Goal: Transaction & Acquisition: Purchase product/service

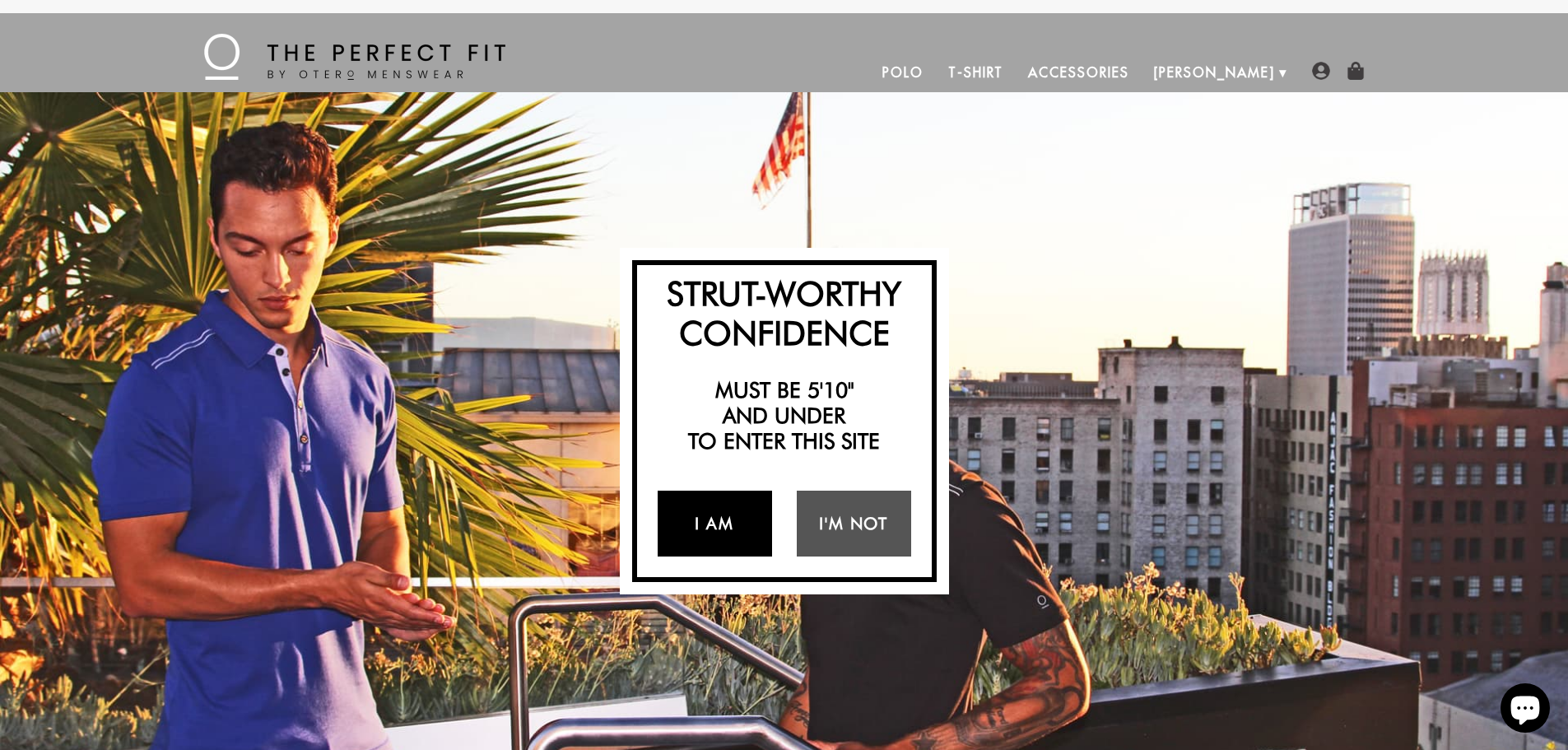
click at [720, 531] on link "I Am" at bounding box center [714, 523] width 114 height 66
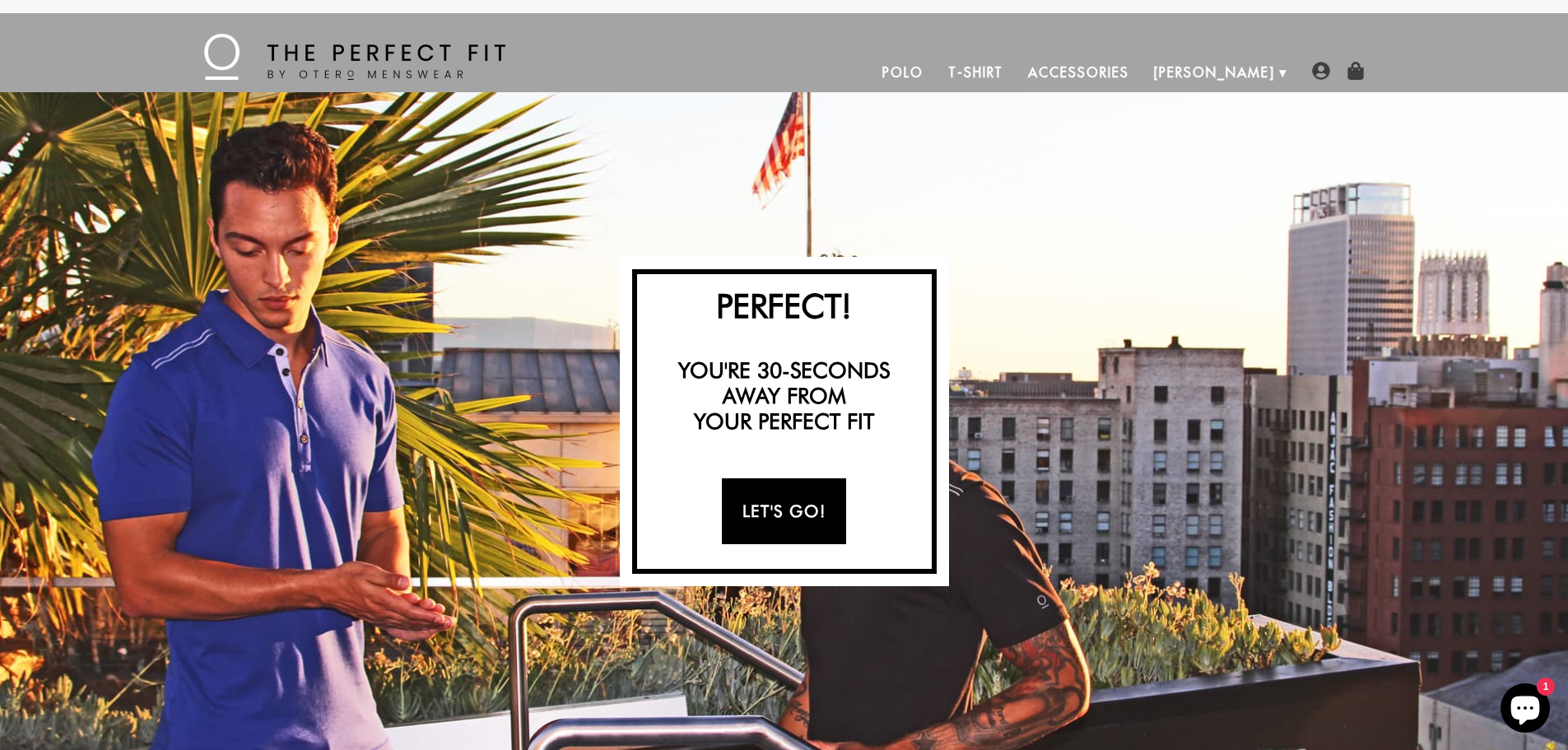
click at [776, 521] on link "Let's Go!" at bounding box center [784, 511] width 124 height 66
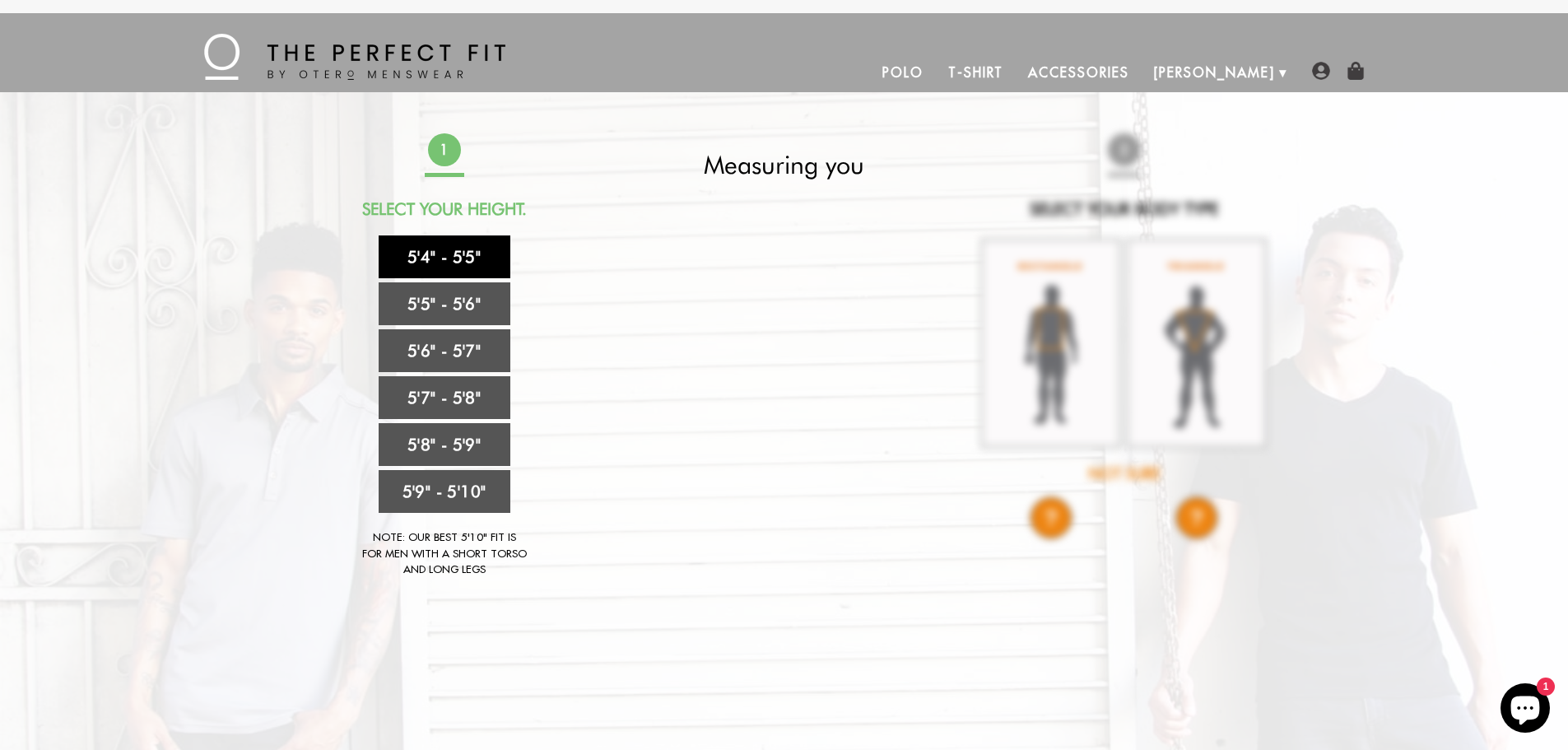
click at [472, 265] on link "5'4" - 5'5"" at bounding box center [444, 256] width 132 height 42
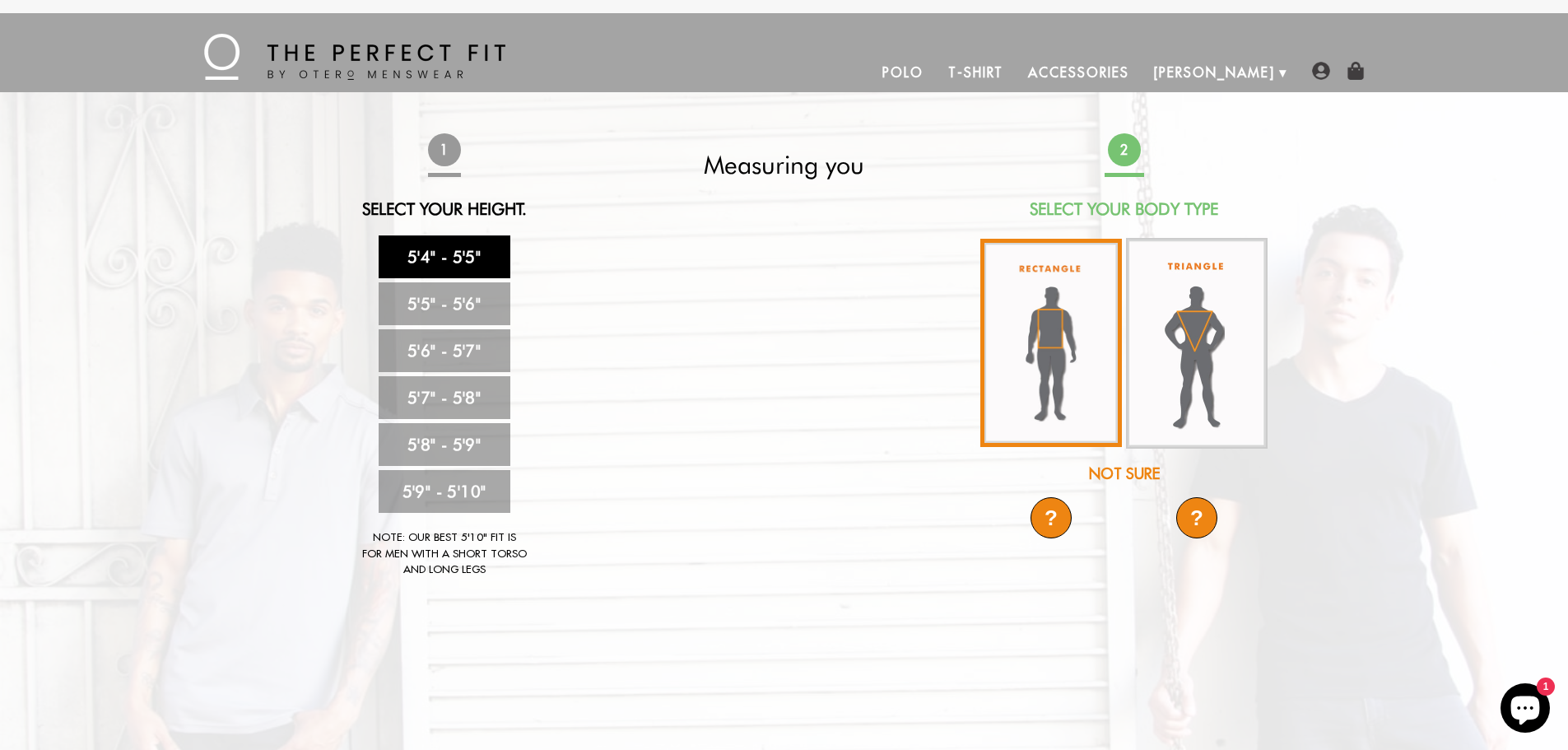
click at [1064, 352] on img at bounding box center [1051, 342] width 142 height 208
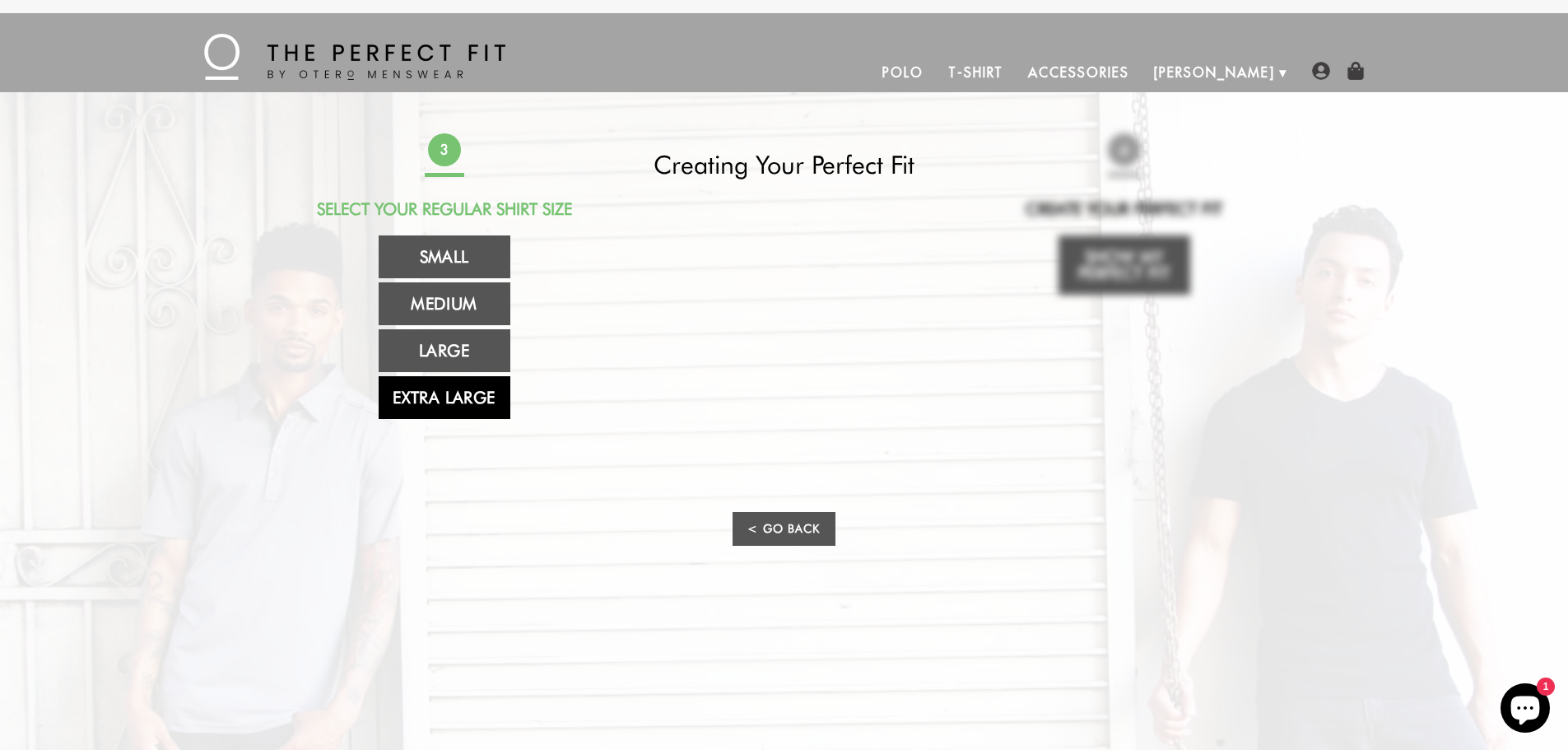
click at [464, 402] on link "Extra Large" at bounding box center [444, 397] width 132 height 42
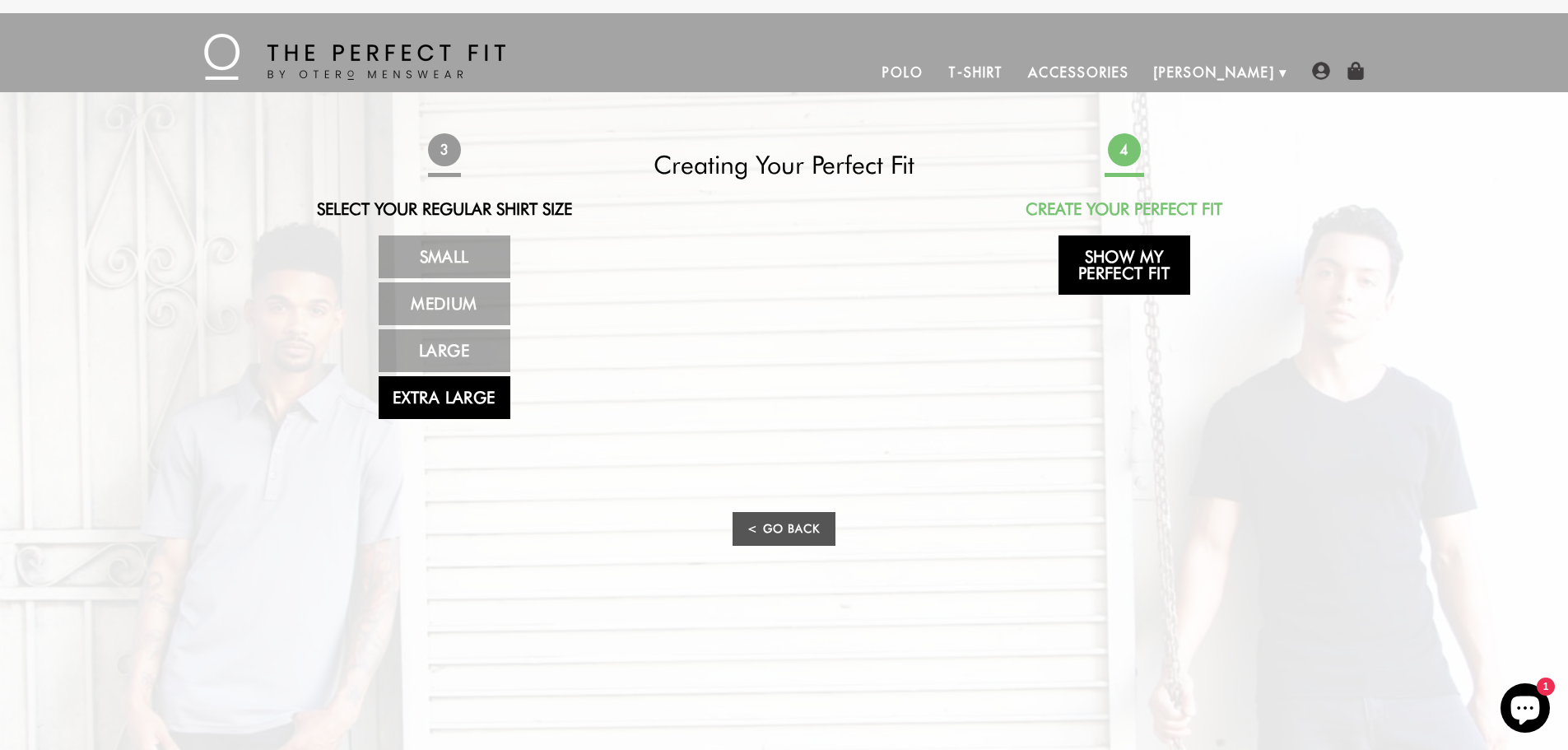
click at [1119, 272] on link "Show My Perfect Fit" at bounding box center [1125, 264] width 132 height 59
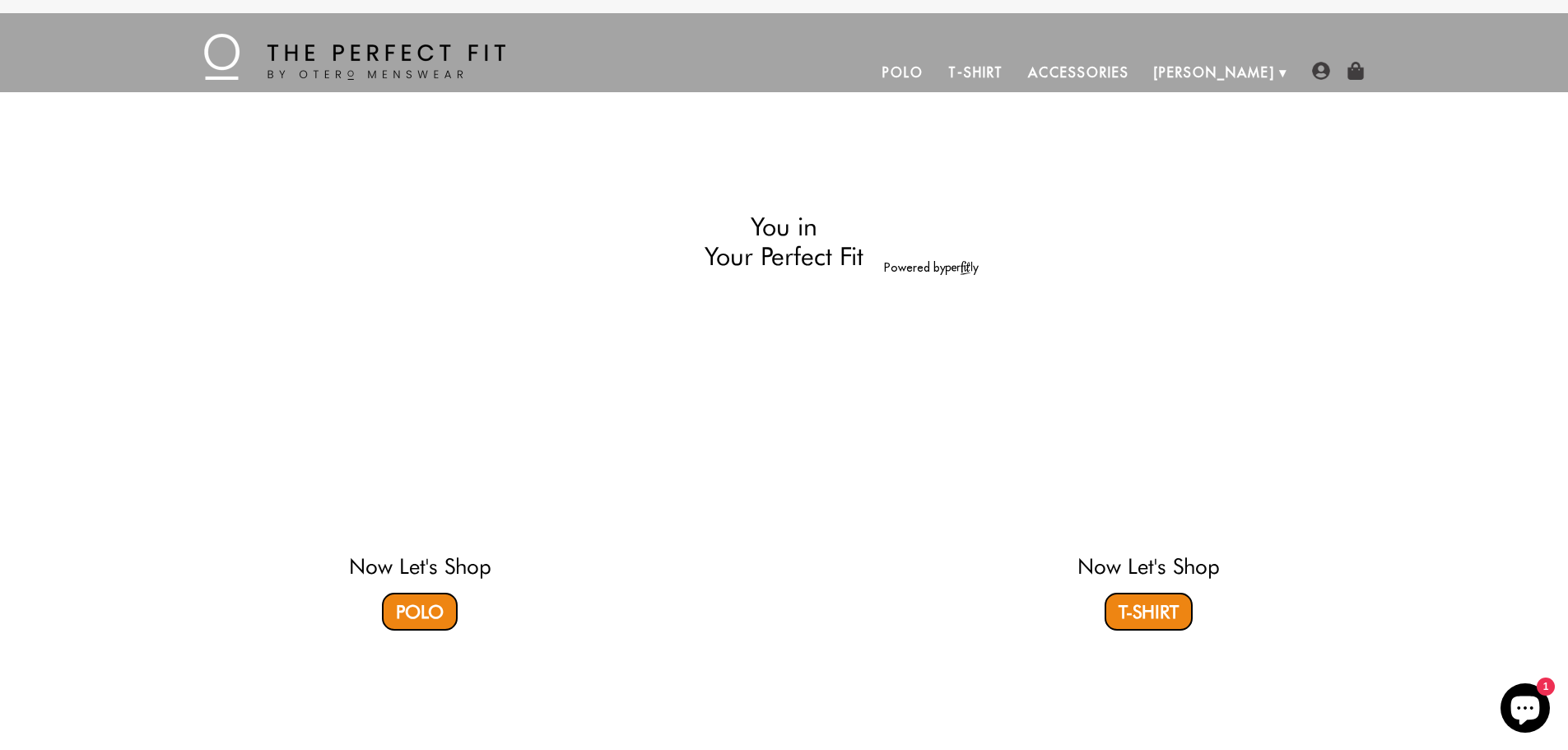
select select "XL"
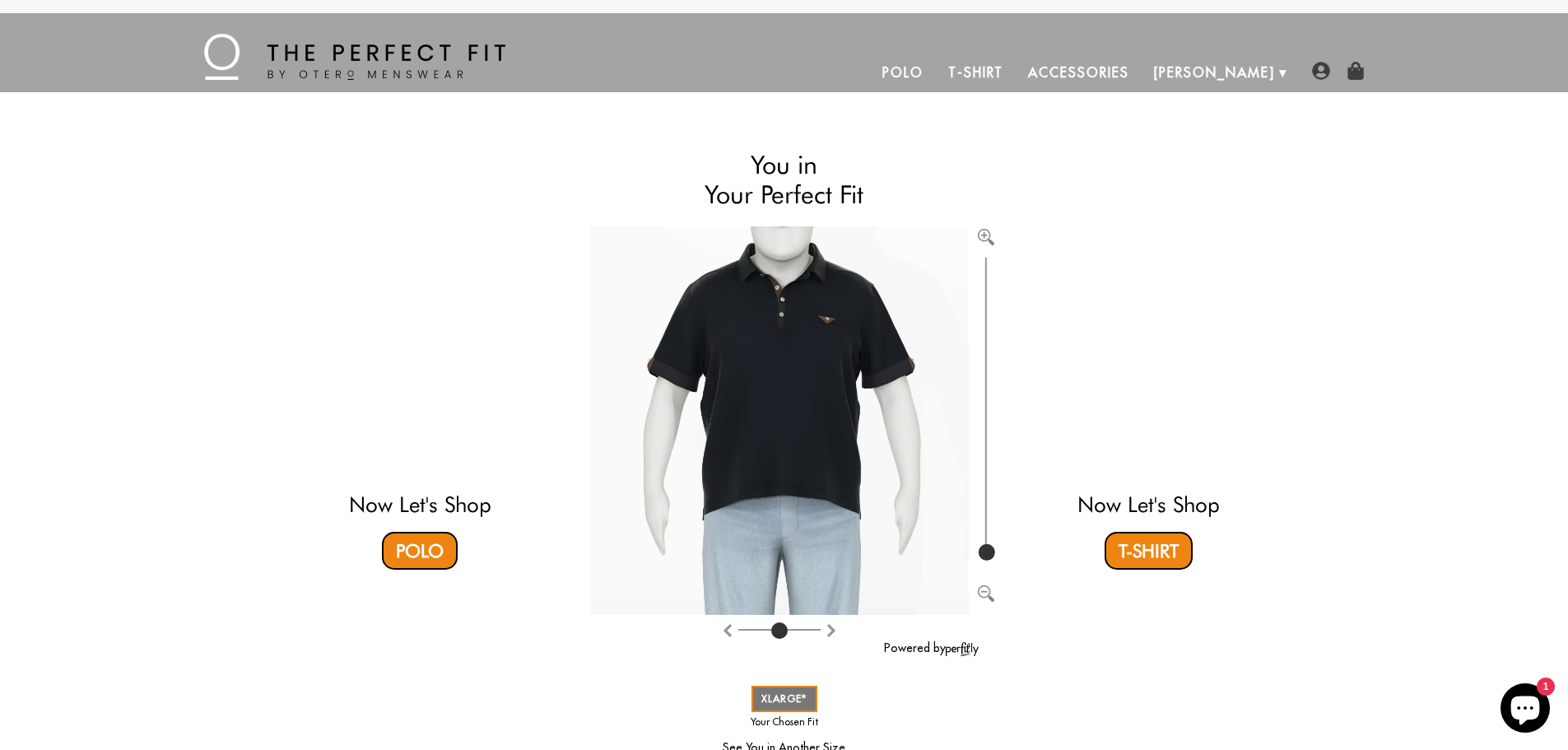
click at [1141, 63] on link "Accessories" at bounding box center [1078, 72] width 125 height 39
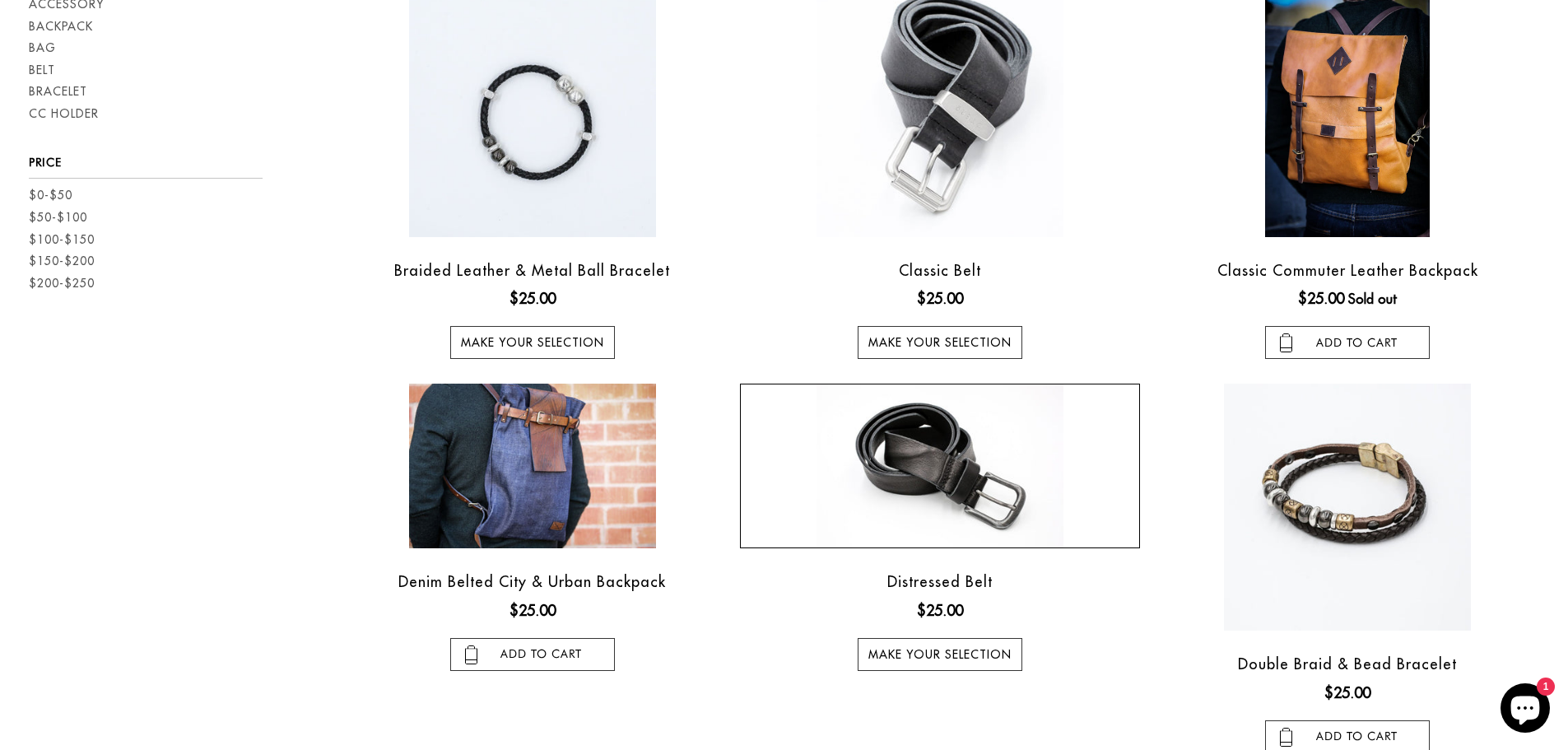
scroll to position [247, 0]
